Goal: Transaction & Acquisition: Obtain resource

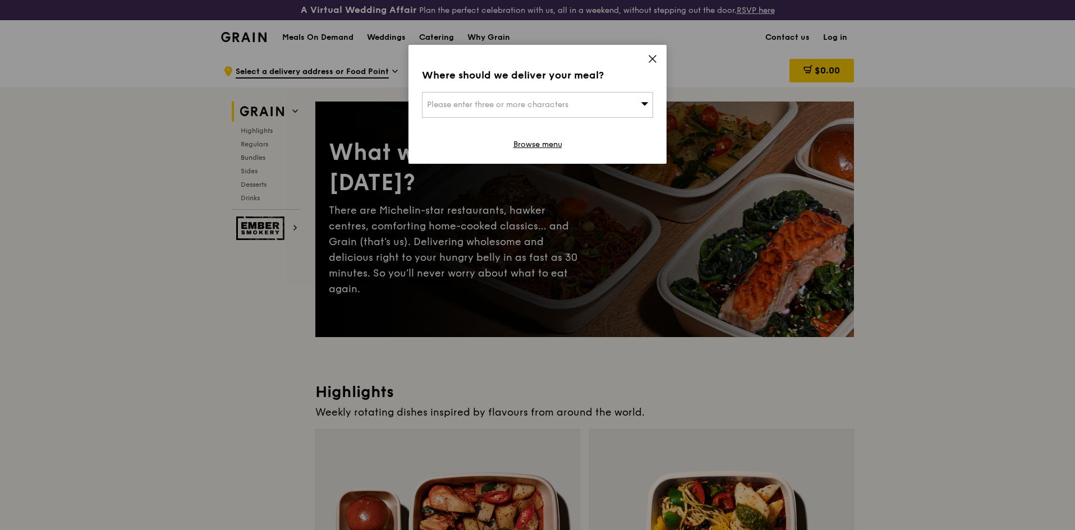
click at [652, 58] on icon at bounding box center [652, 59] width 7 height 7
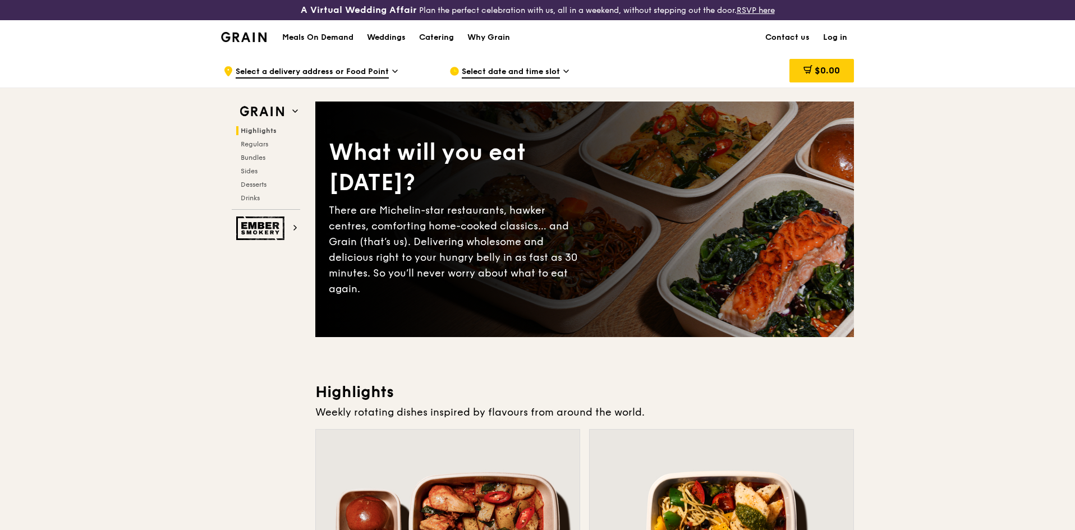
click at [332, 38] on h1 "Meals On Demand" at bounding box center [317, 37] width 71 height 11
click at [340, 35] on h1 "Meals On Demand" at bounding box center [317, 37] width 71 height 11
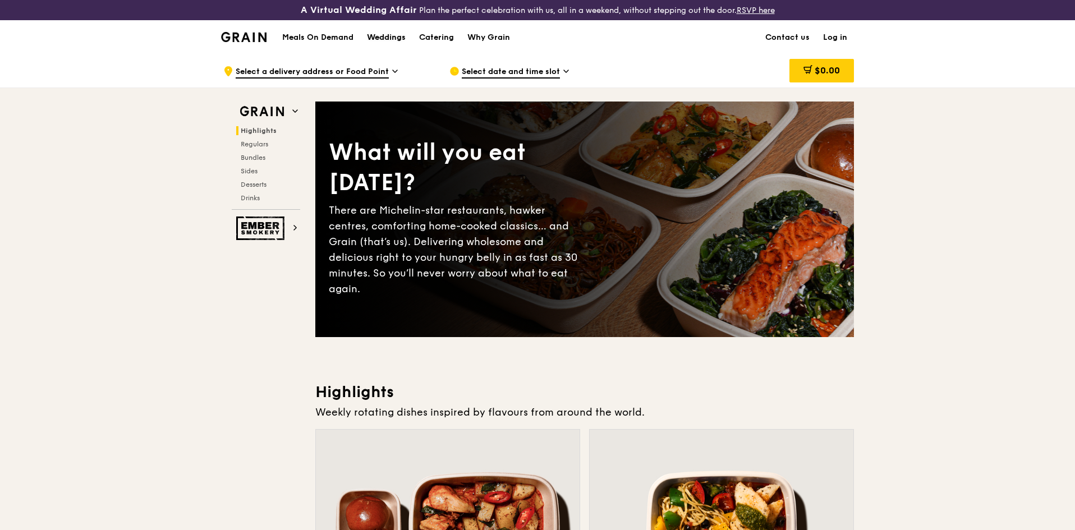
click at [392, 36] on div "Weddings" at bounding box center [386, 38] width 39 height 34
click at [259, 43] on div "Grain logo" at bounding box center [243, 37] width 45 height 34
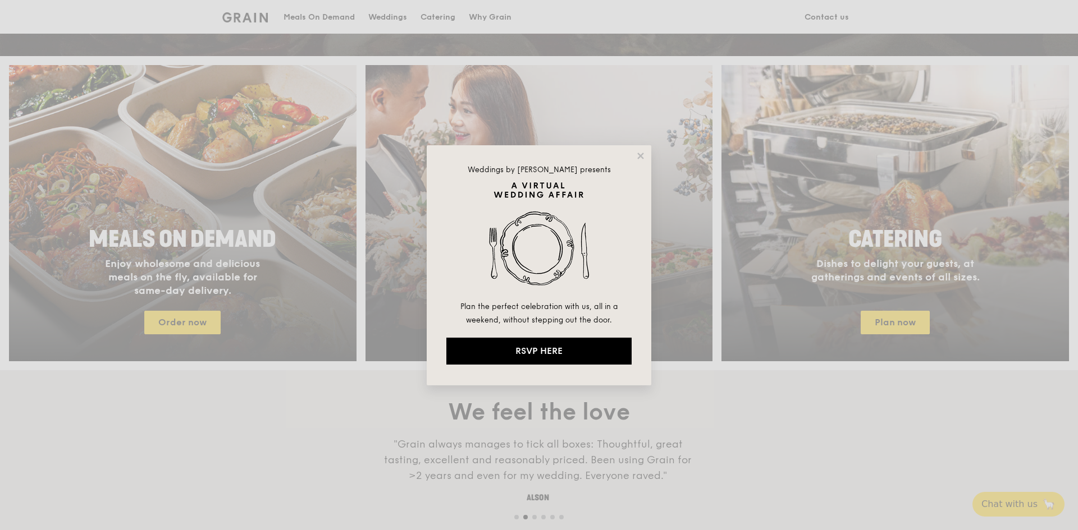
click at [637, 153] on icon at bounding box center [640, 156] width 10 height 10
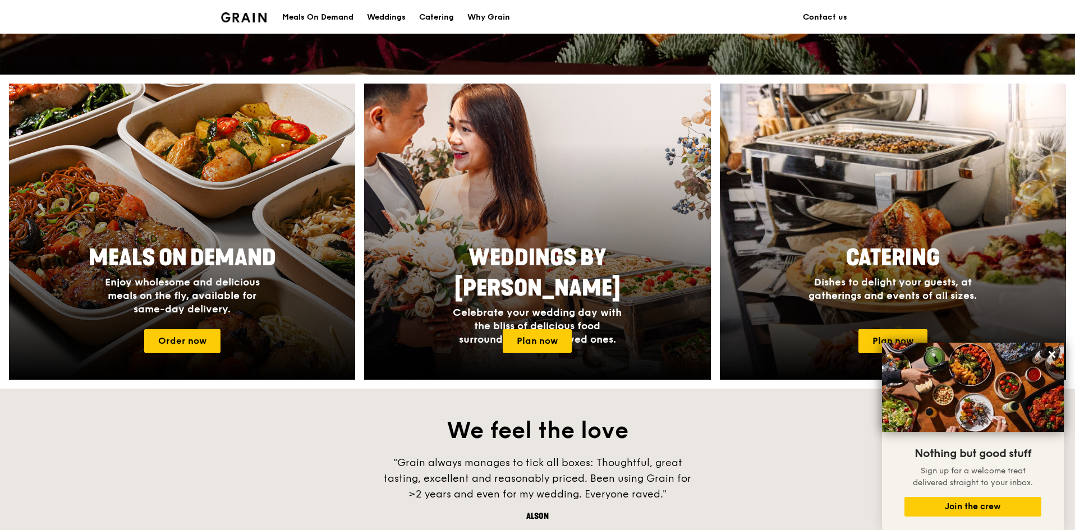
scroll to position [315, 0]
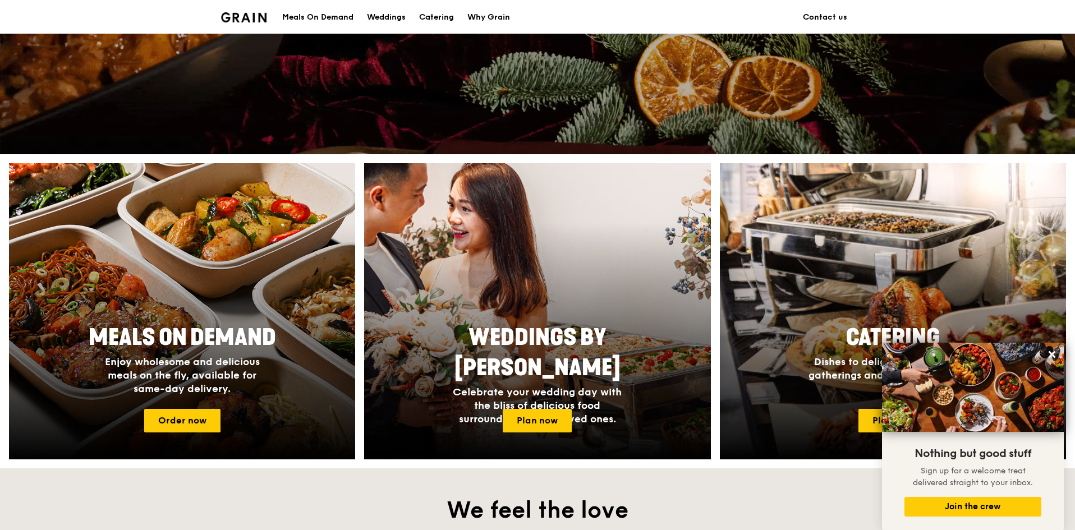
click at [218, 320] on div "Meals On Demand Enjoy wholesome and delicious meals on the fly, available for s…" at bounding box center [182, 359] width 224 height 82
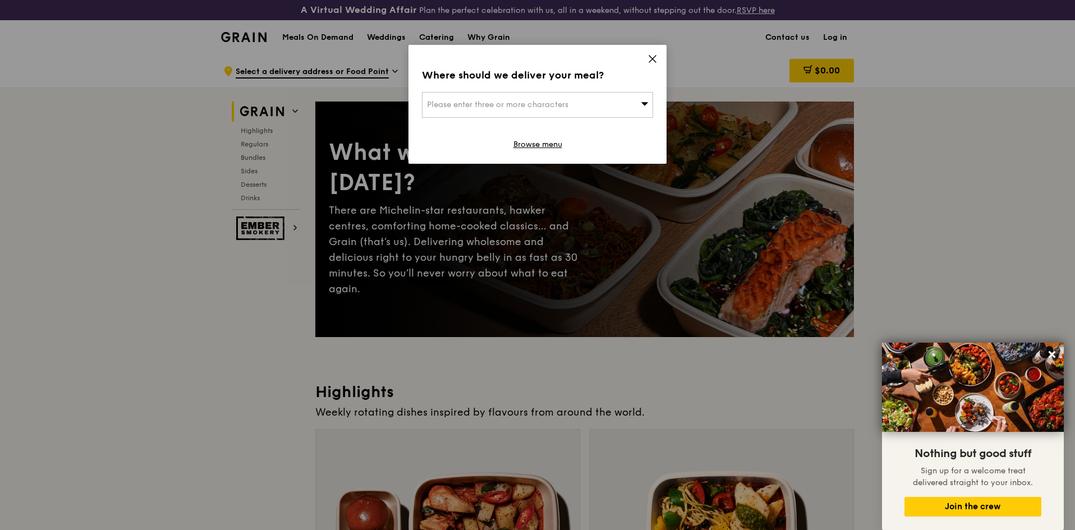
click at [647, 58] on div "Where should we deliver your meal? Please enter three or more characters Browse…" at bounding box center [538, 104] width 258 height 119
click at [654, 63] on icon at bounding box center [653, 59] width 10 height 10
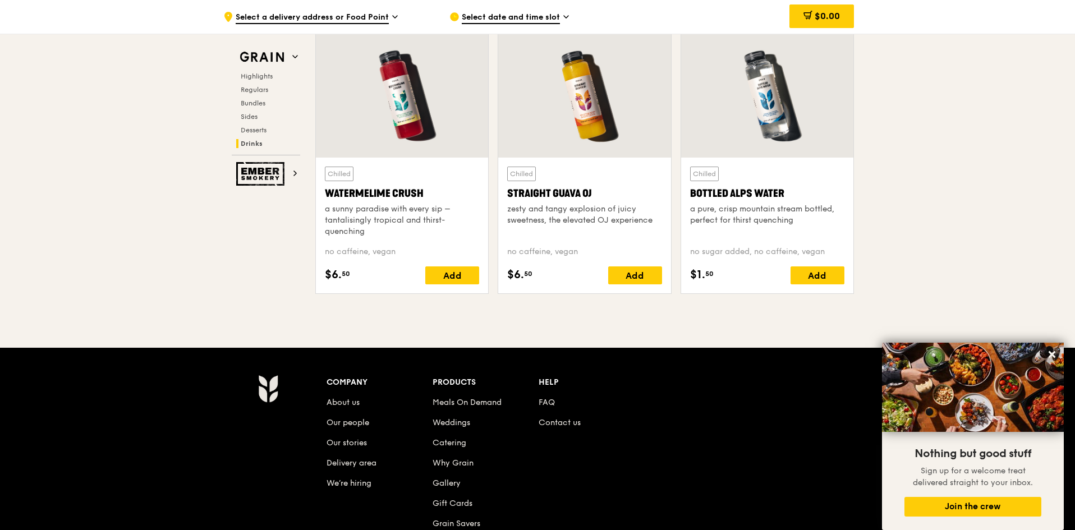
scroll to position [4640, 0]
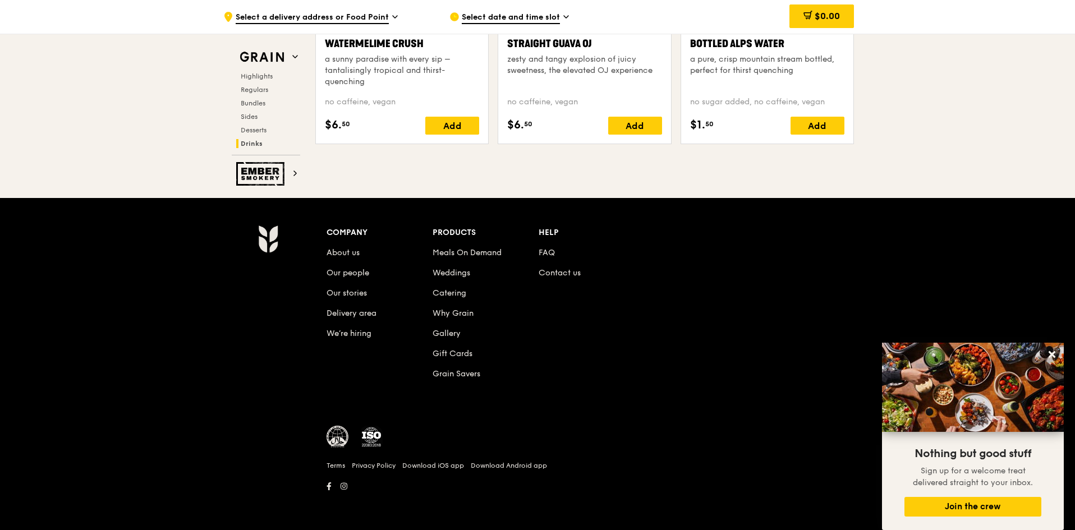
click at [458, 297] on link "Catering" at bounding box center [450, 293] width 34 height 10
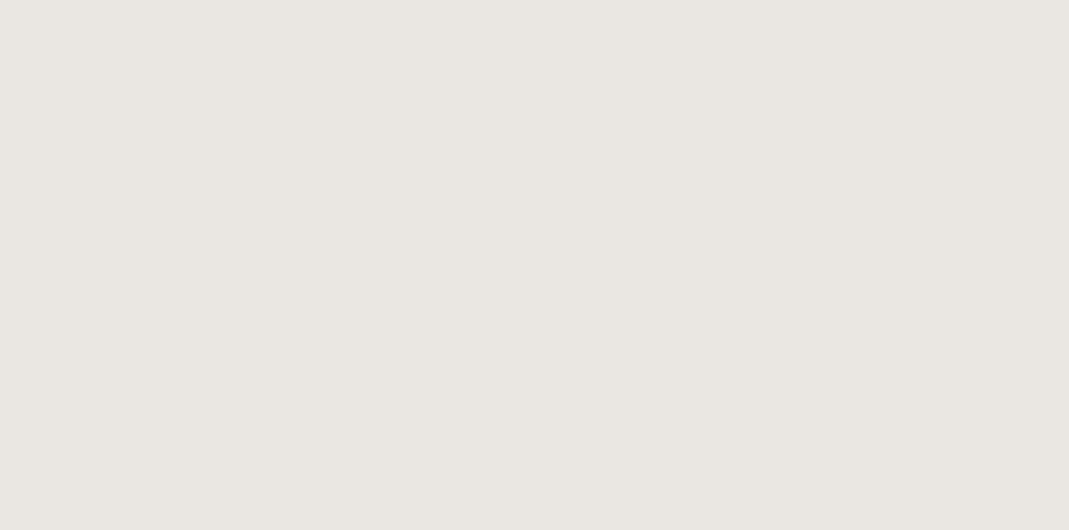
select select
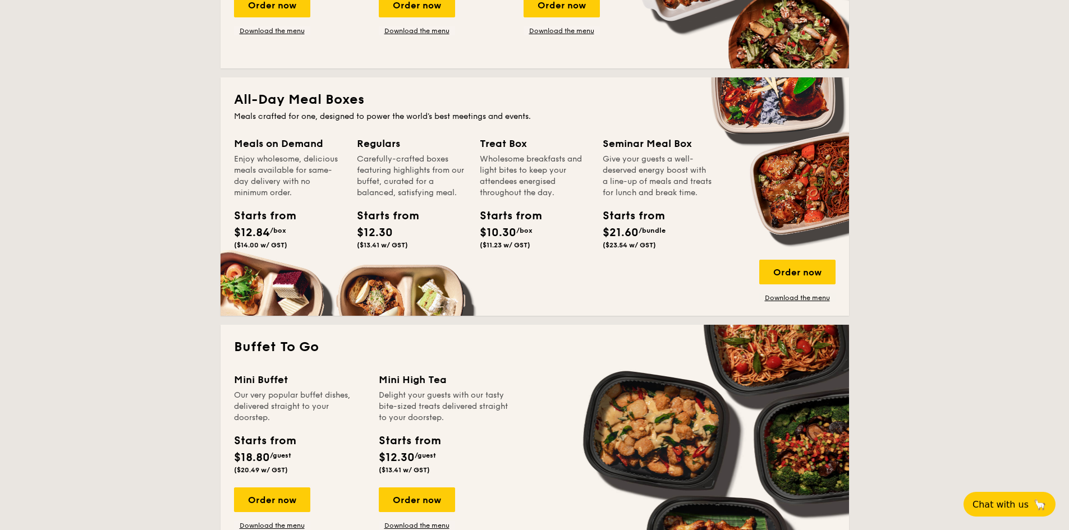
scroll to position [449, 0]
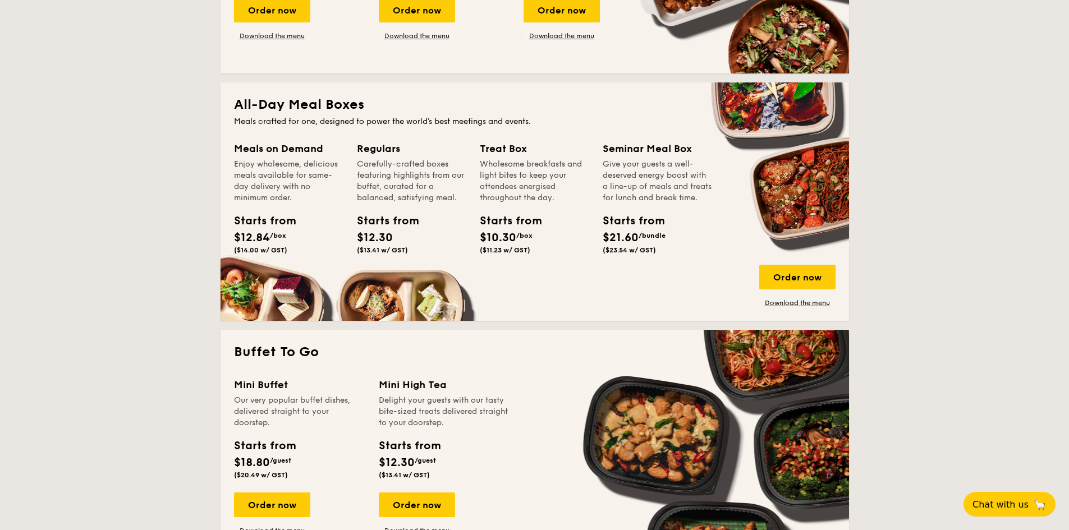
click at [795, 304] on link "Download the menu" at bounding box center [797, 303] width 76 height 9
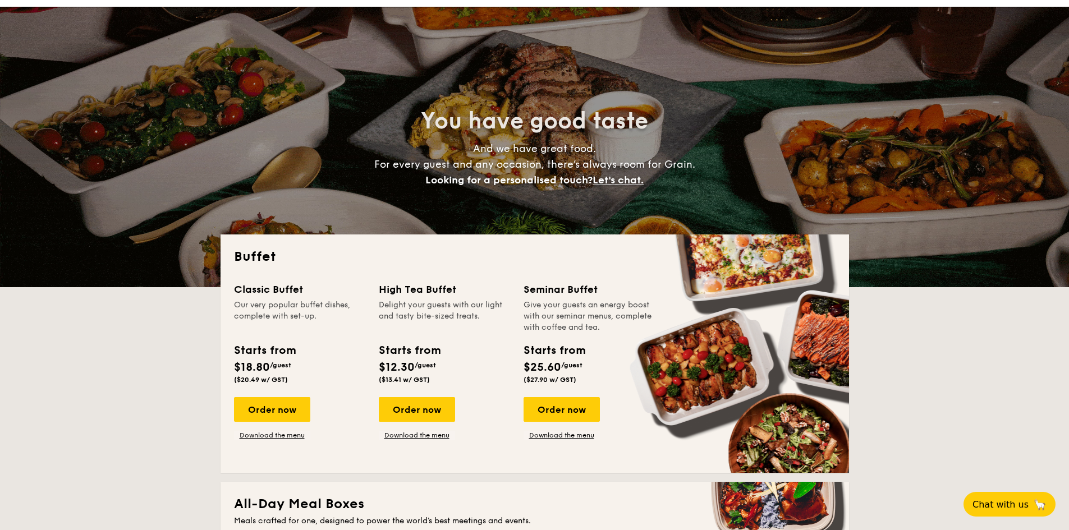
scroll to position [0, 0]
